Goal: Task Accomplishment & Management: Manage account settings

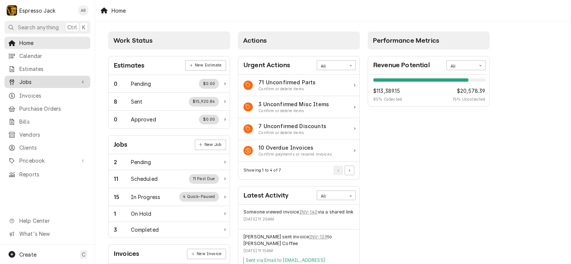
click at [33, 78] on span "Jobs" at bounding box center [47, 82] width 56 height 8
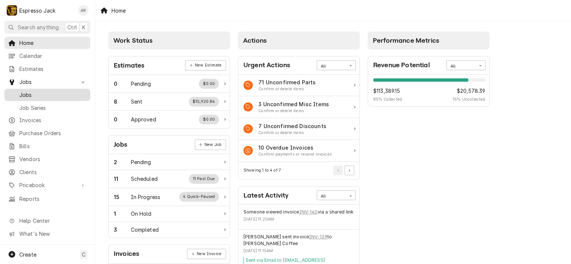
click at [30, 92] on span "Jobs" at bounding box center [52, 95] width 67 height 8
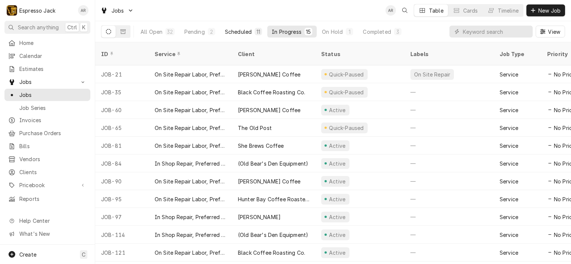
click at [238, 27] on button "Scheduled 11" at bounding box center [243, 32] width 46 height 12
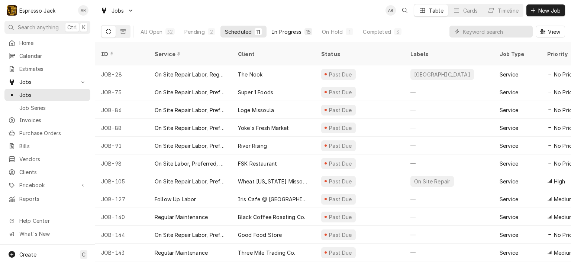
click at [291, 31] on div "In Progress" at bounding box center [287, 32] width 30 height 8
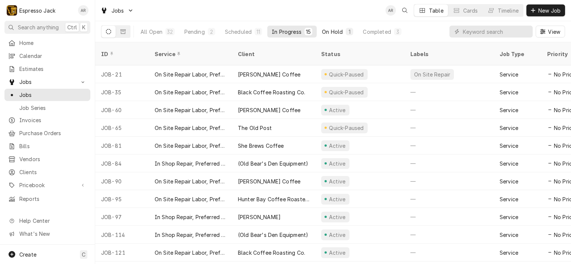
click at [330, 30] on div "On Hold" at bounding box center [332, 32] width 21 height 8
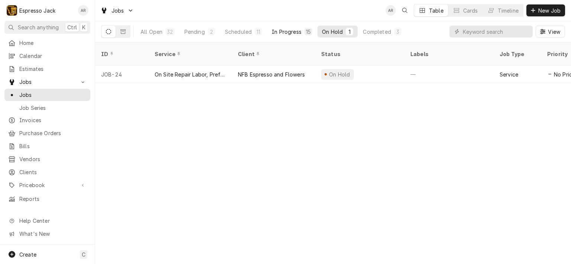
click at [287, 29] on div "In Progress" at bounding box center [287, 32] width 30 height 8
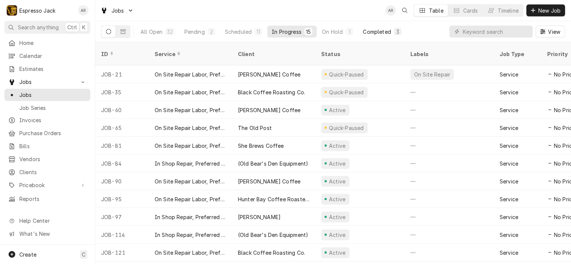
click at [375, 31] on div "Completed" at bounding box center [377, 32] width 28 height 8
